Goal: Register for event/course

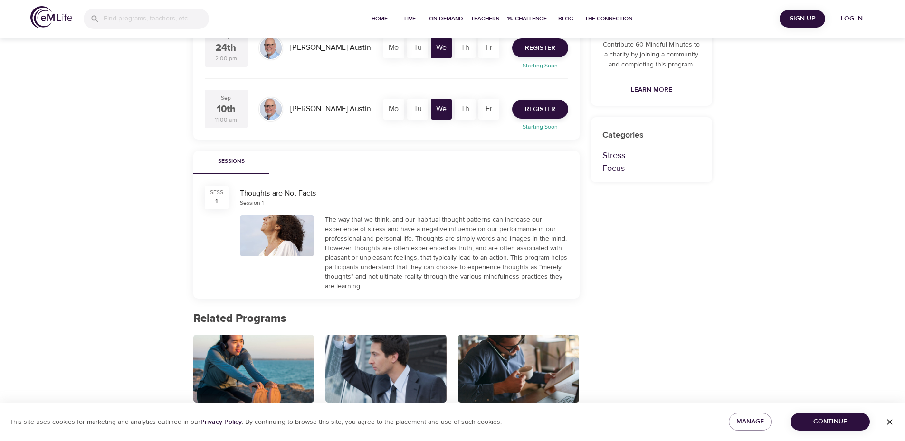
scroll to position [285, 0]
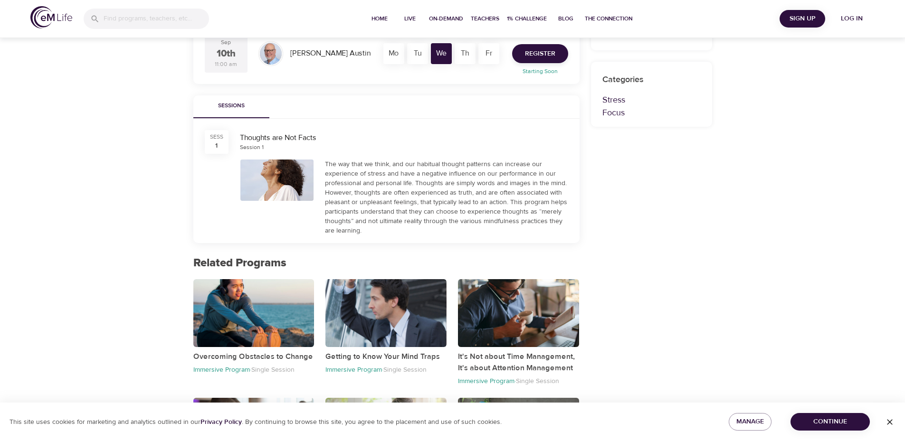
click at [213, 140] on div "SESS" at bounding box center [216, 137] width 13 height 8
click at [308, 181] on div at bounding box center [277, 180] width 74 height 41
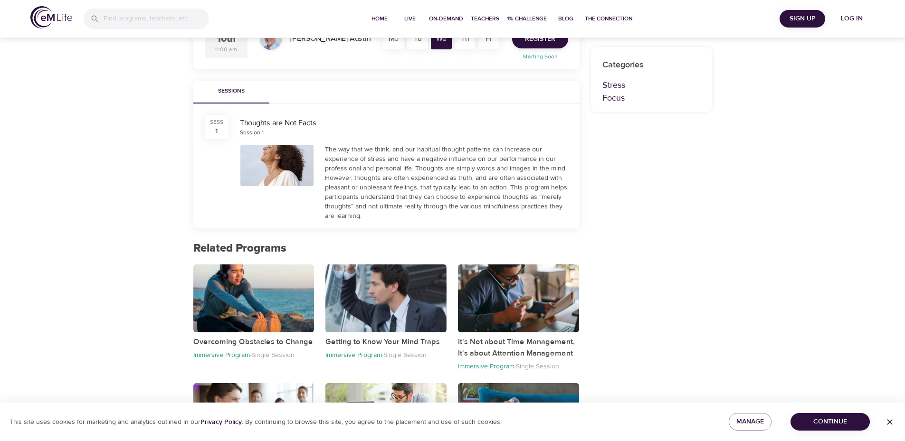
scroll to position [333, 0]
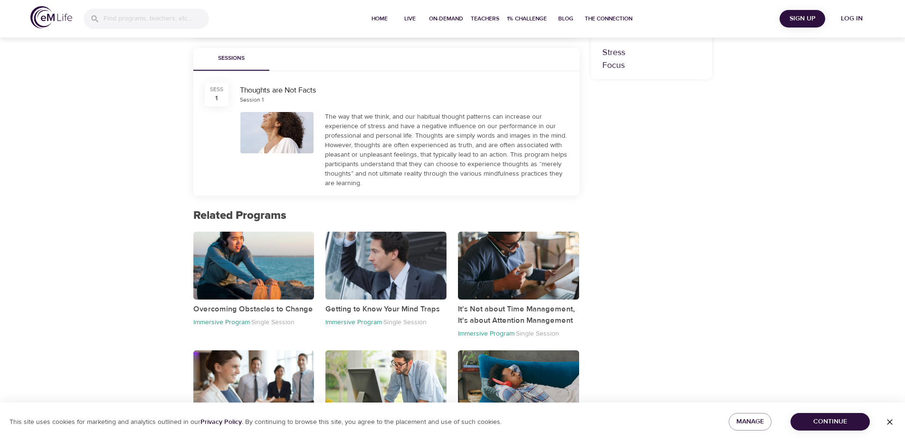
click at [811, 421] on span "Continue" at bounding box center [830, 422] width 64 height 12
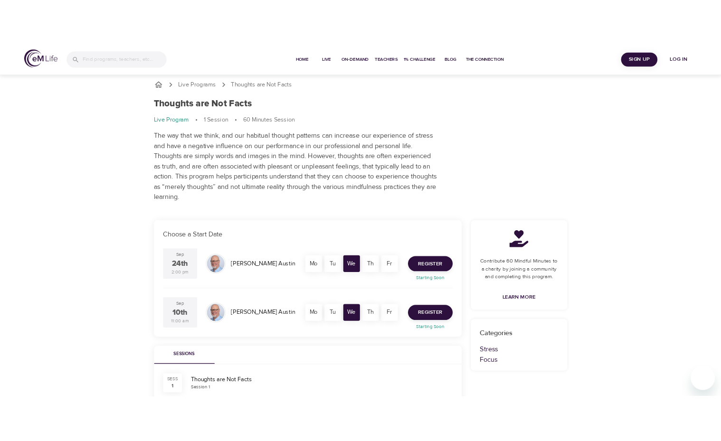
scroll to position [0, 0]
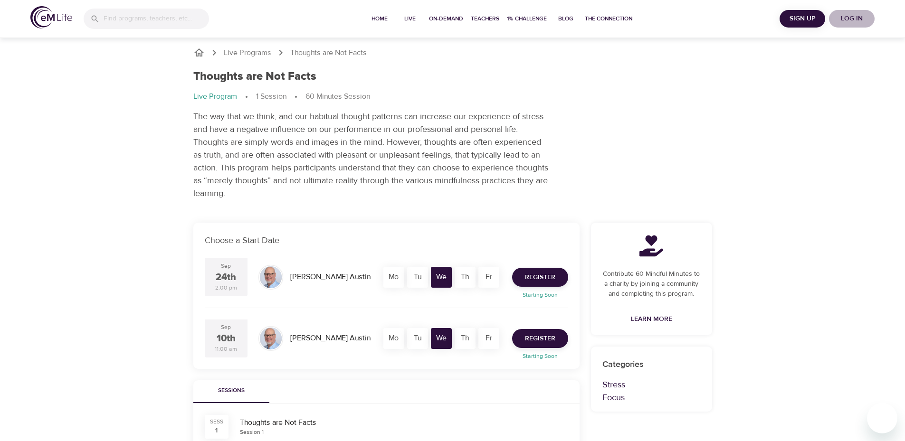
click at [855, 17] on span "Log in" at bounding box center [852, 19] width 38 height 12
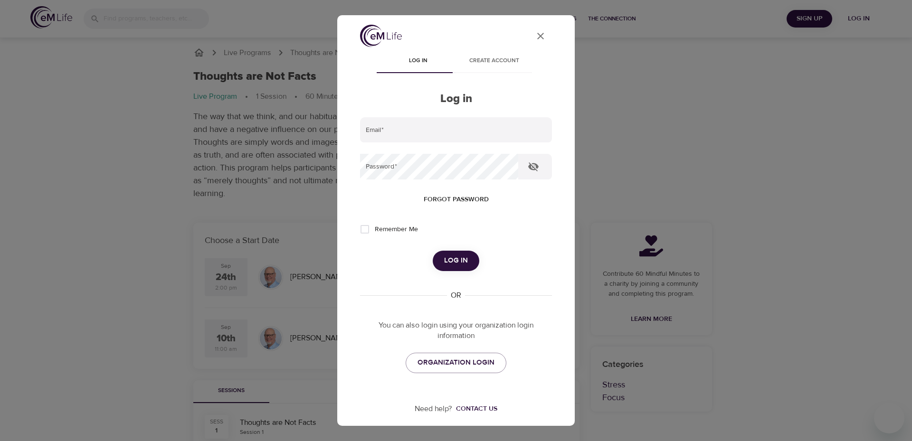
type input "[EMAIL_ADDRESS][DOMAIN_NAME]"
click at [536, 167] on icon "button" at bounding box center [533, 167] width 10 height 9
click at [527, 198] on div "Forgot password" at bounding box center [456, 200] width 192 height 18
click at [612, 123] on div "User Profile Log in Create account Log in Email   * [EMAIL_ADDRESS][DOMAIN_NAME…" at bounding box center [456, 220] width 912 height 441
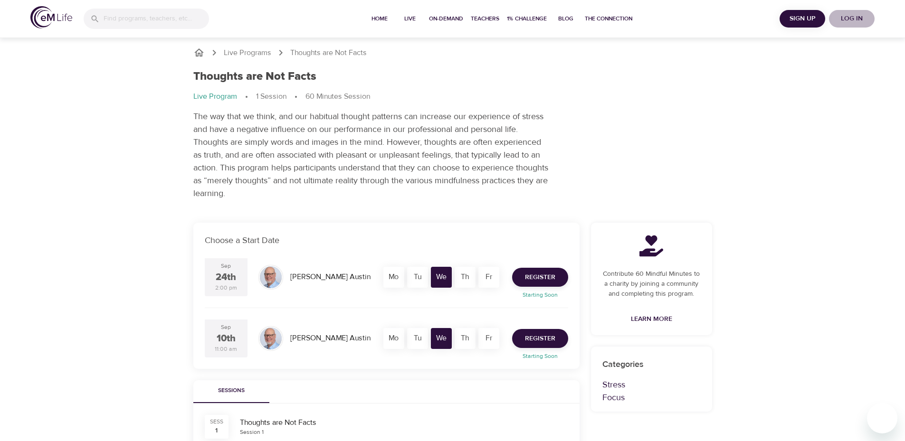
click at [854, 17] on span "Log in" at bounding box center [852, 19] width 38 height 12
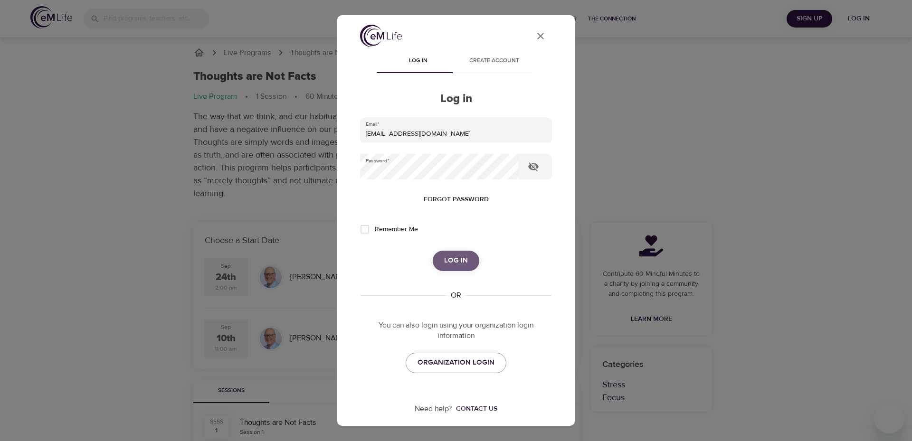
click at [450, 264] on span "Log in" at bounding box center [456, 261] width 24 height 12
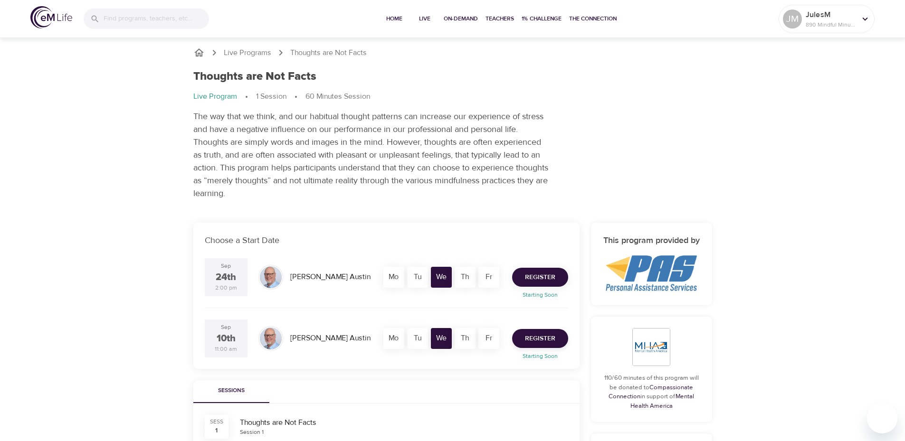
click at [555, 282] on span "Register" at bounding box center [540, 278] width 30 height 12
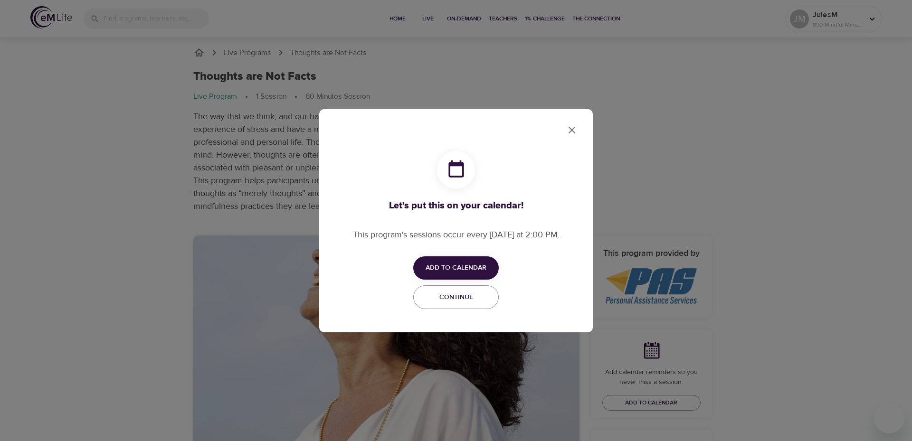
checkbox input "true"
click at [467, 264] on span "Add to Calendar" at bounding box center [456, 268] width 61 height 12
click at [469, 309] on span "Outlook" at bounding box center [462, 305] width 29 height 13
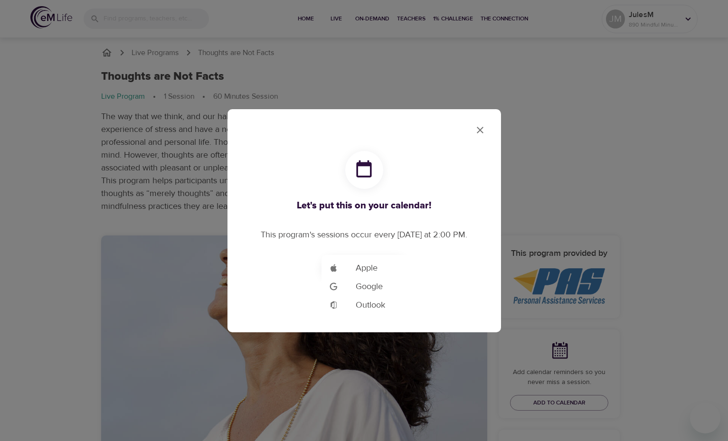
click at [483, 125] on div at bounding box center [364, 220] width 728 height 441
click at [485, 129] on icon "close" at bounding box center [480, 129] width 11 height 11
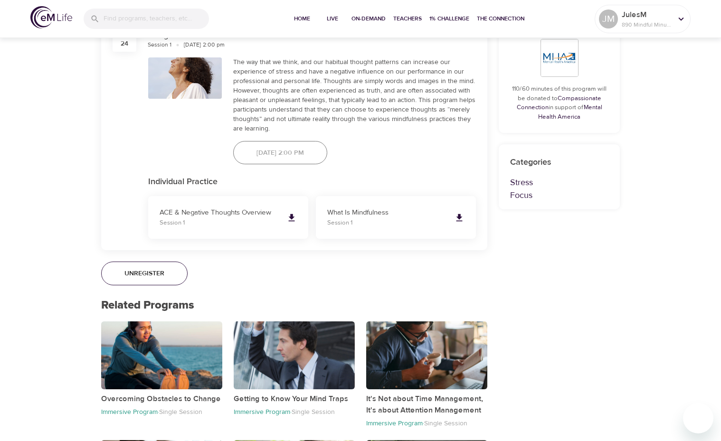
scroll to position [523, 0]
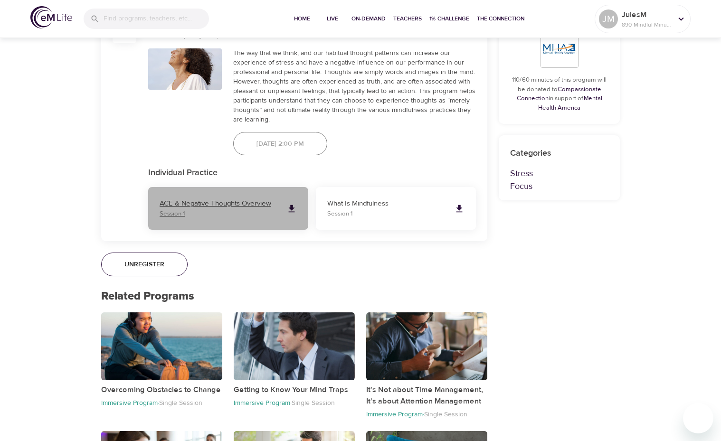
click at [228, 206] on p "ACE & Negative Thoughts Overview" at bounding box center [219, 204] width 119 height 11
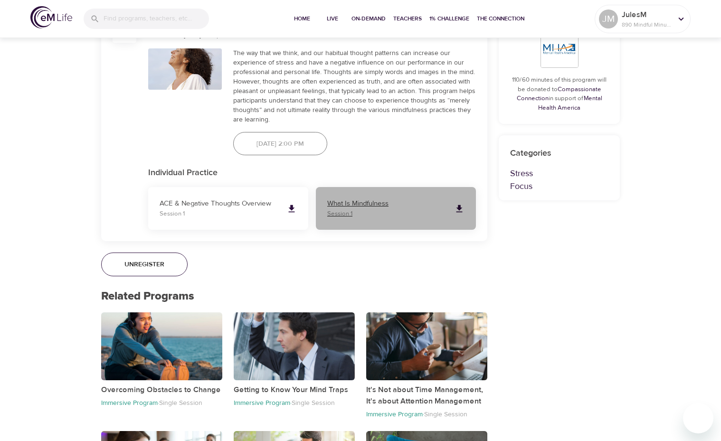
click at [376, 199] on p "What Is Mindfulness" at bounding box center [386, 204] width 119 height 11
